Goal: Information Seeking & Learning: Learn about a topic

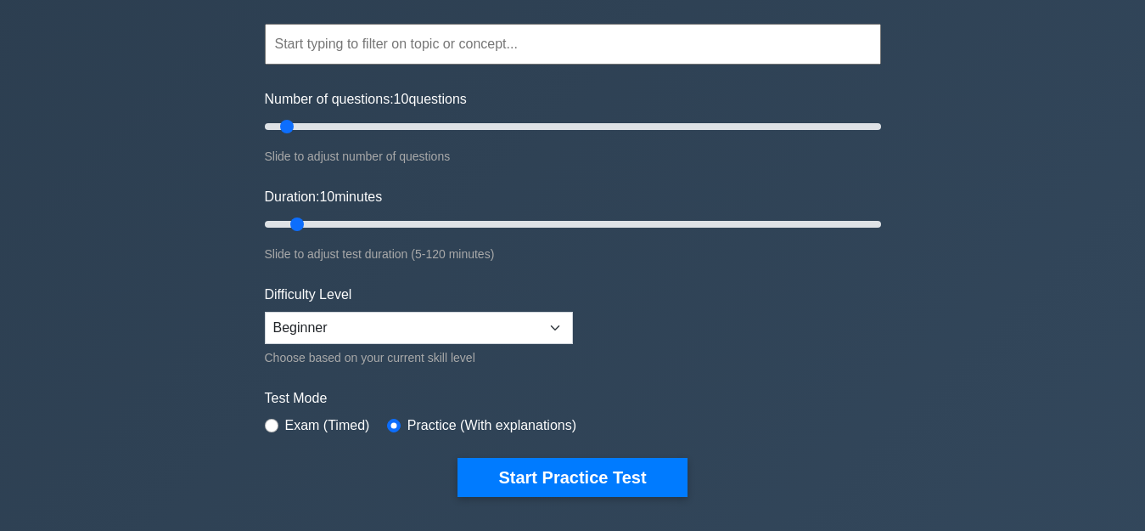
scroll to position [153, 0]
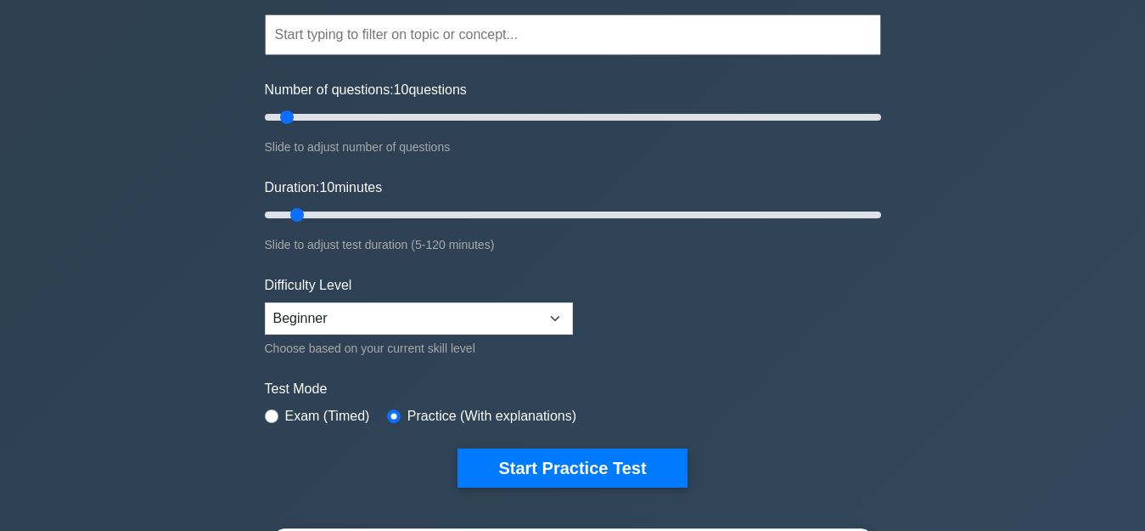
click at [265, 413] on div "Exam (Timed)" at bounding box center [317, 416] width 105 height 20
click at [278, 418] on div "Exam (Timed)" at bounding box center [317, 416] width 105 height 20
click at [276, 415] on input "radio" at bounding box center [272, 416] width 14 height 14
radio input "true"
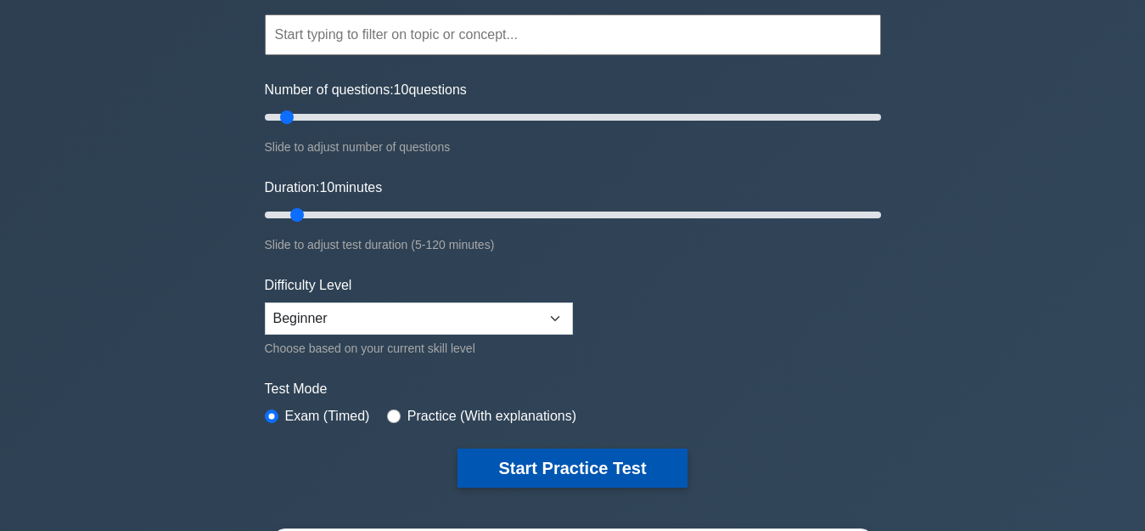
click at [632, 464] on button "Start Practice Test" at bounding box center [572, 467] width 229 height 39
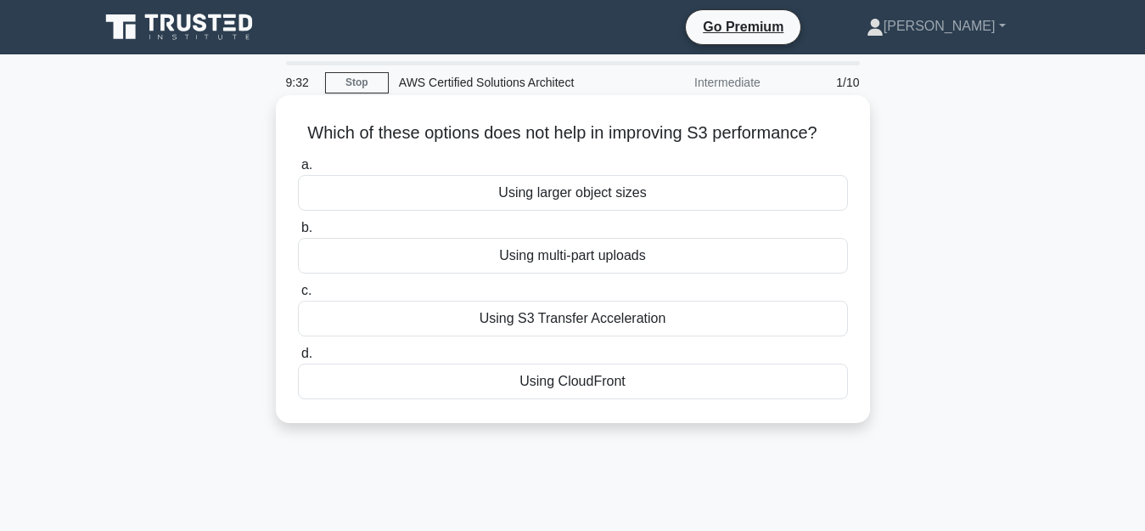
click at [577, 202] on div "Using larger object sizes" at bounding box center [573, 193] width 550 height 36
click at [298, 171] on input "a. Using larger object sizes" at bounding box center [298, 165] width 0 height 11
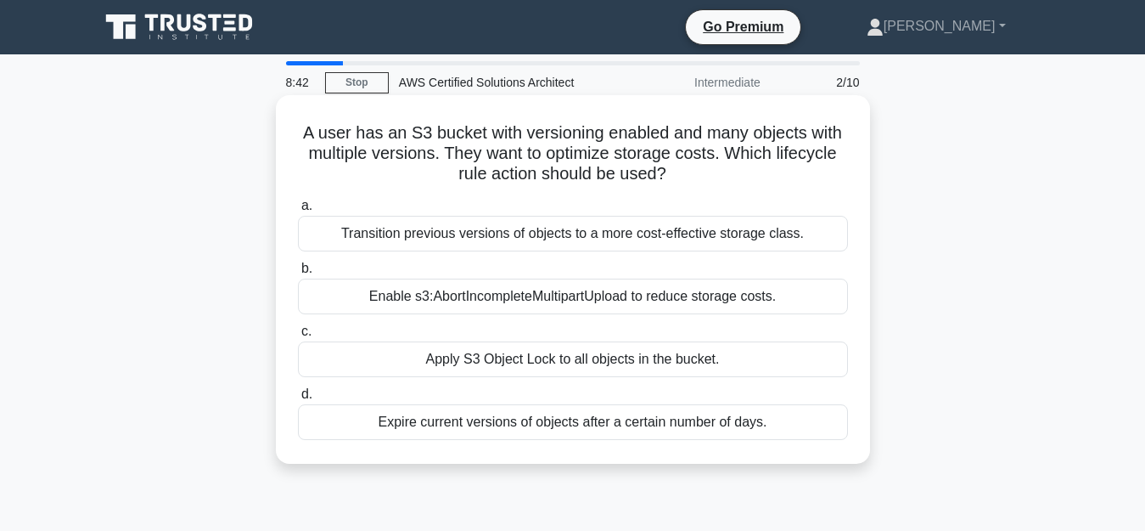
click at [452, 301] on div "Enable s3:AbortIncompleteMultipartUpload to reduce storage costs." at bounding box center [573, 296] width 550 height 36
click at [298, 274] on input "b. Enable s3:AbortIncompleteMultipartUpload to reduce storage costs." at bounding box center [298, 268] width 0 height 11
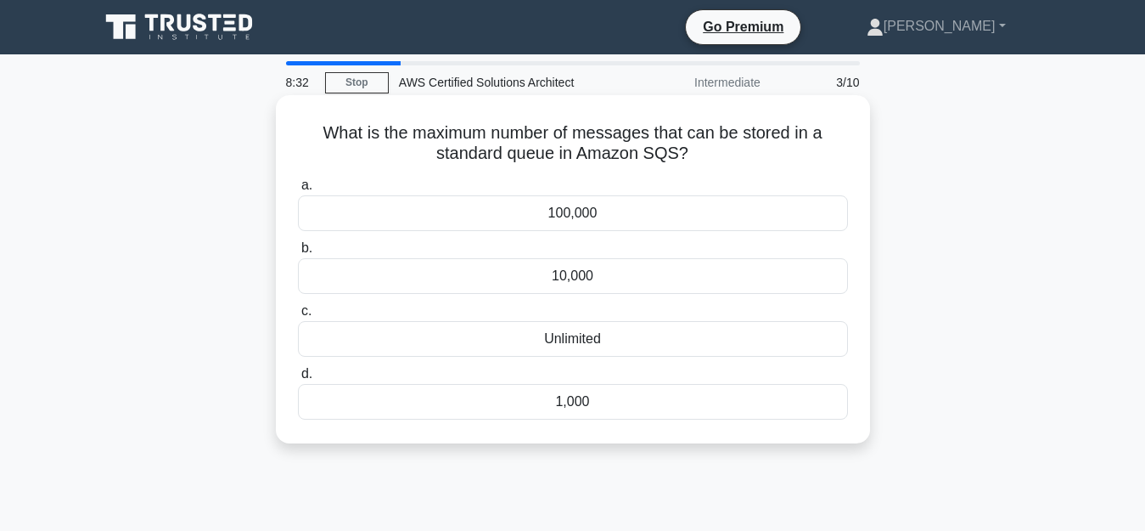
click at [580, 220] on div "100,000" at bounding box center [573, 213] width 550 height 36
click at [298, 191] on input "a. 100,000" at bounding box center [298, 185] width 0 height 11
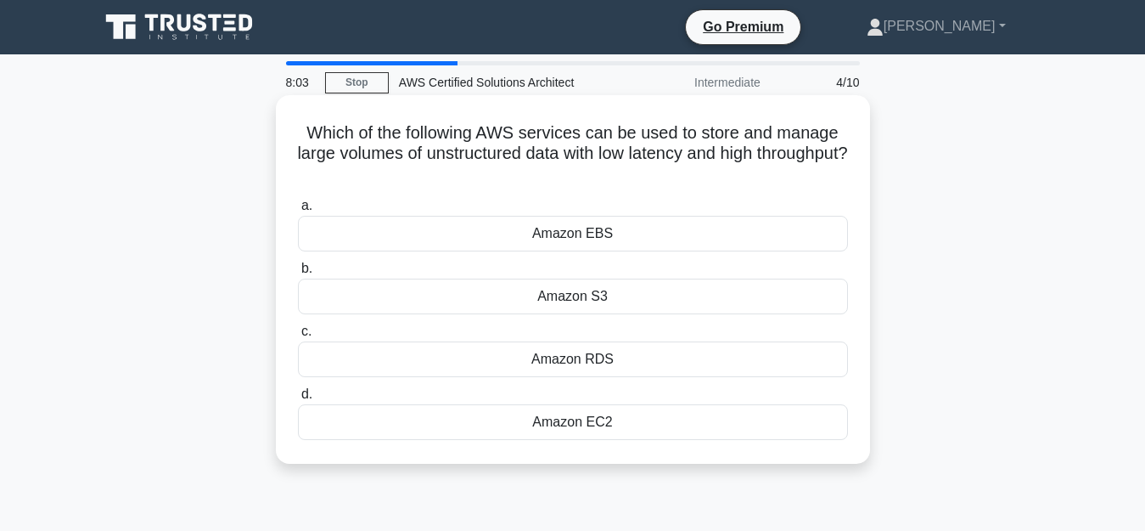
click at [521, 292] on div "Amazon S3" at bounding box center [573, 296] width 550 height 36
click at [298, 274] on input "b. Amazon S3" at bounding box center [298, 268] width 0 height 11
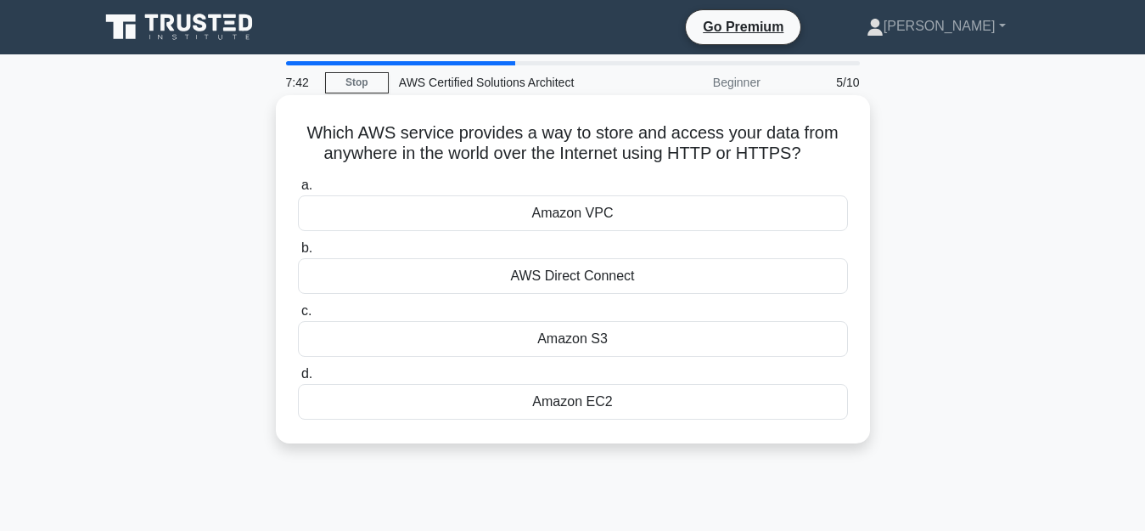
click at [684, 287] on div "AWS Direct Connect" at bounding box center [573, 276] width 550 height 36
click at [298, 254] on input "b. AWS Direct Connect" at bounding box center [298, 248] width 0 height 11
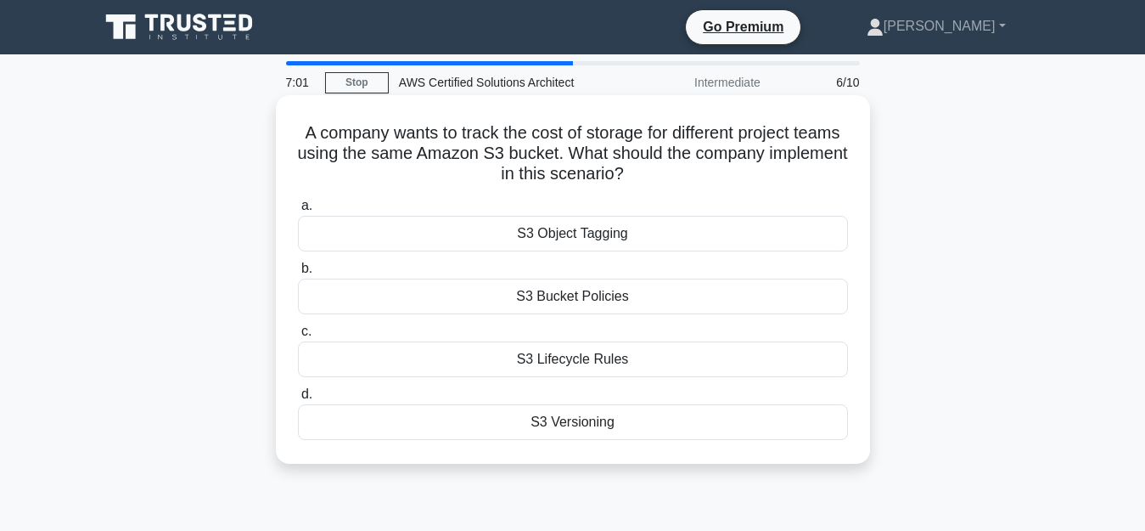
click at [590, 424] on div "S3 Versioning" at bounding box center [573, 422] width 550 height 36
click at [298, 400] on input "d. S3 Versioning" at bounding box center [298, 394] width 0 height 11
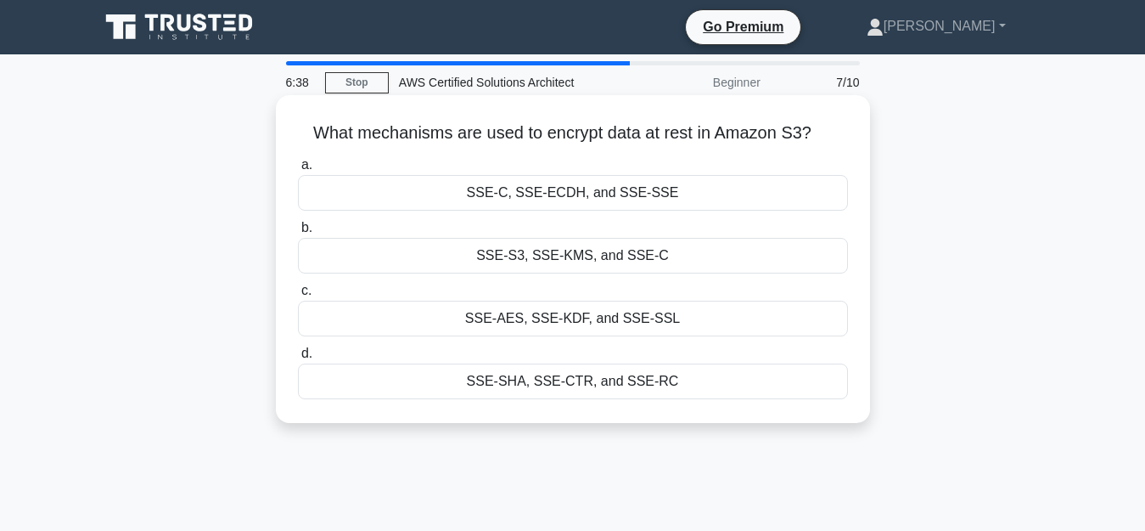
click at [602, 323] on div "SSE-AES, SSE-KDF, and SSE-SSL" at bounding box center [573, 319] width 550 height 36
click at [298, 296] on input "c. SSE-AES, SSE-KDF, and SSE-SSL" at bounding box center [298, 290] width 0 height 11
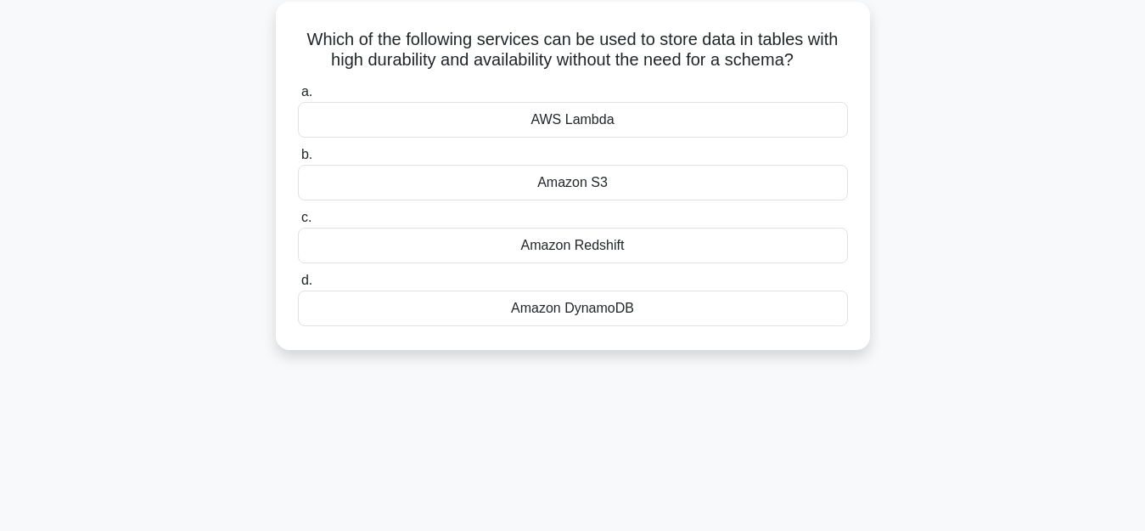
scroll to position [96, 0]
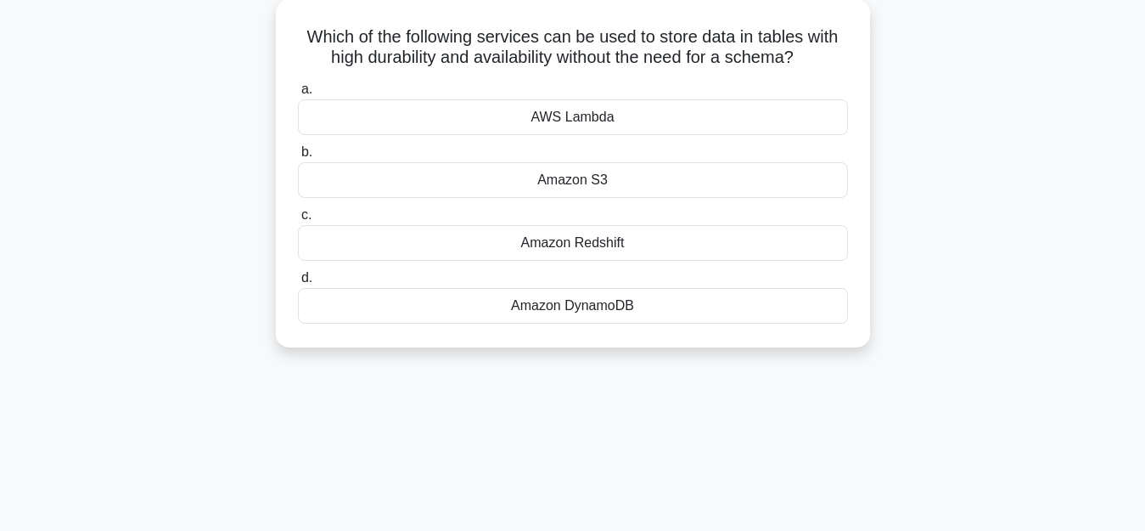
click at [567, 307] on div "Amazon DynamoDB" at bounding box center [573, 306] width 550 height 36
click at [298, 284] on input "d. Amazon DynamoDB" at bounding box center [298, 277] width 0 height 11
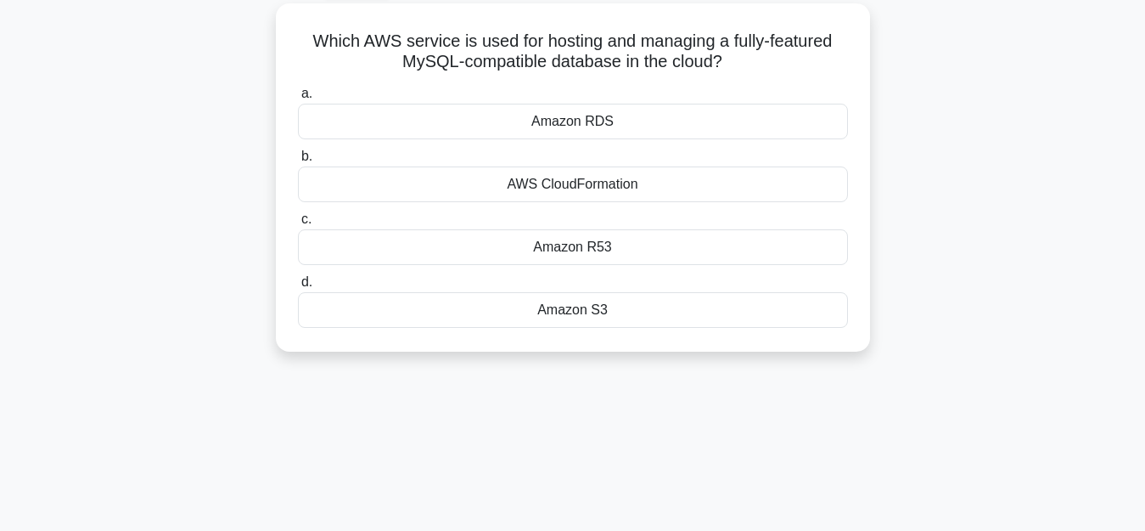
scroll to position [0, 0]
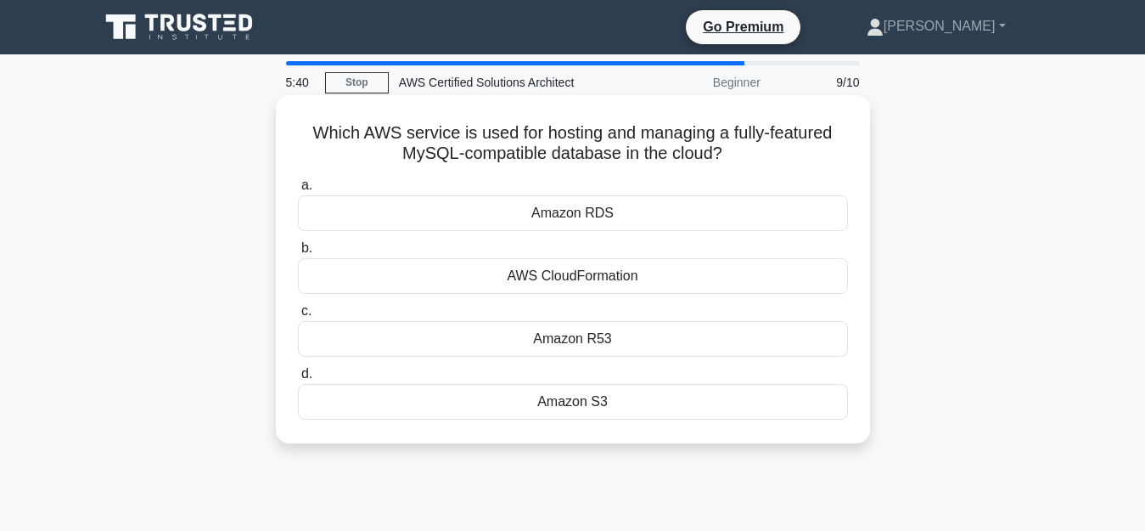
click at [633, 209] on div "Amazon RDS" at bounding box center [573, 213] width 550 height 36
click at [298, 191] on input "a. Amazon RDS" at bounding box center [298, 185] width 0 height 11
click at [592, 211] on div "Amazon RDS" at bounding box center [573, 213] width 550 height 36
click at [298, 191] on input "a. Amazon RDS" at bounding box center [298, 185] width 0 height 11
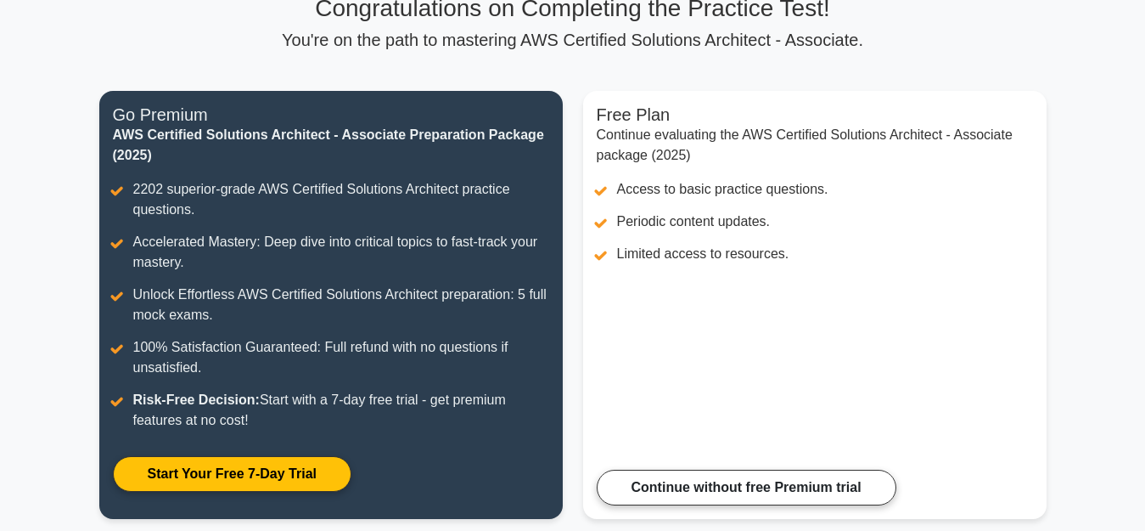
scroll to position [144, 0]
